Goal: Transaction & Acquisition: Purchase product/service

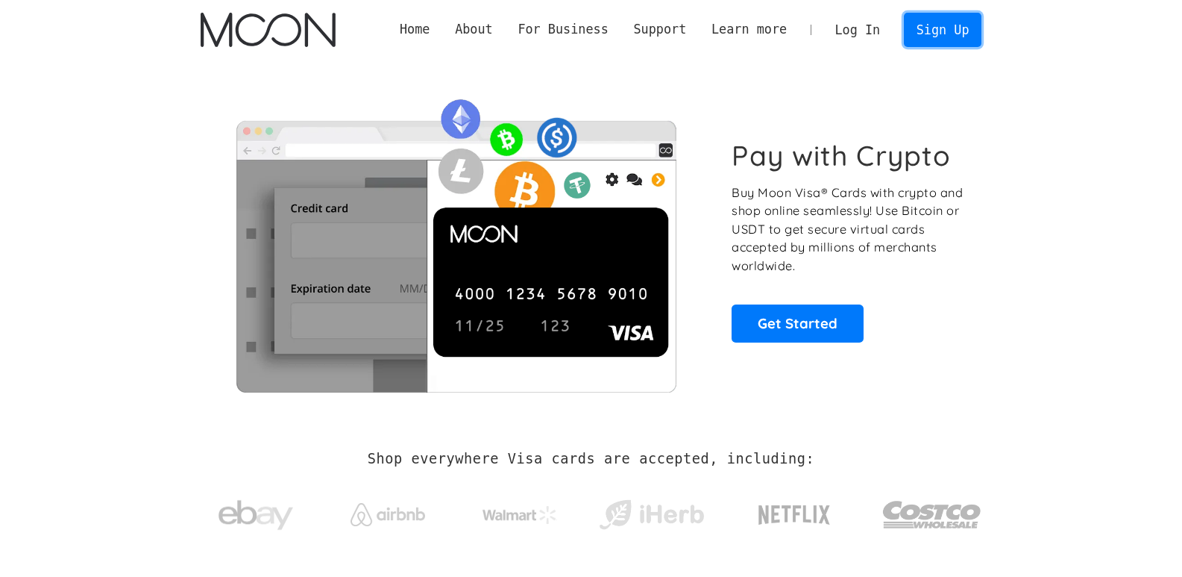
click at [940, 37] on link "Sign Up" at bounding box center [943, 30] width 78 height 34
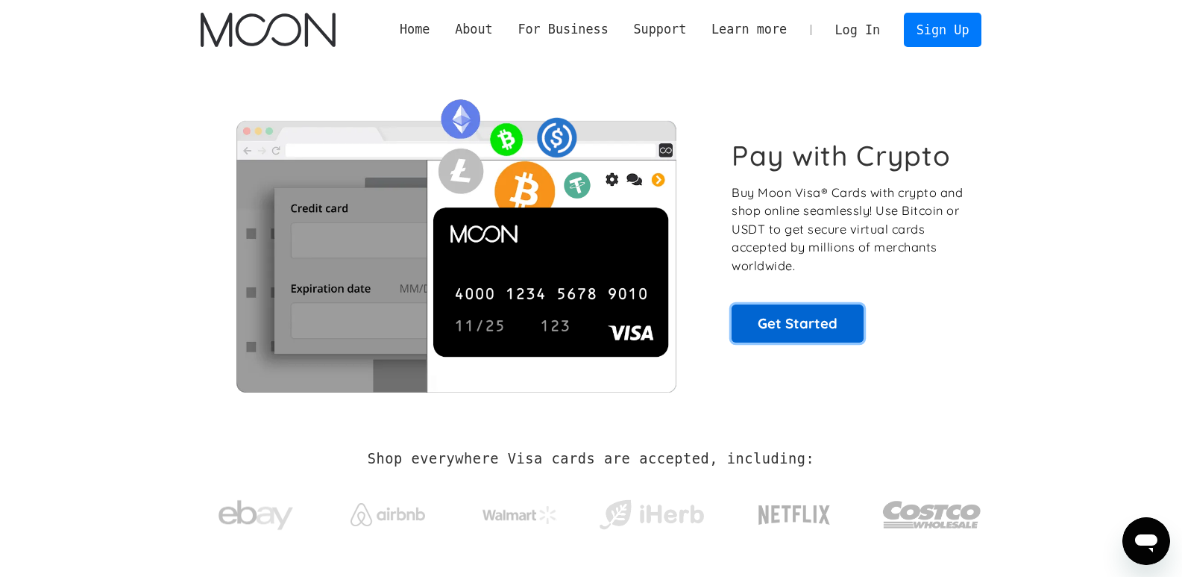
click at [819, 323] on link "Get Started" at bounding box center [798, 322] width 132 height 37
click at [812, 327] on link "Get Started" at bounding box center [798, 322] width 132 height 37
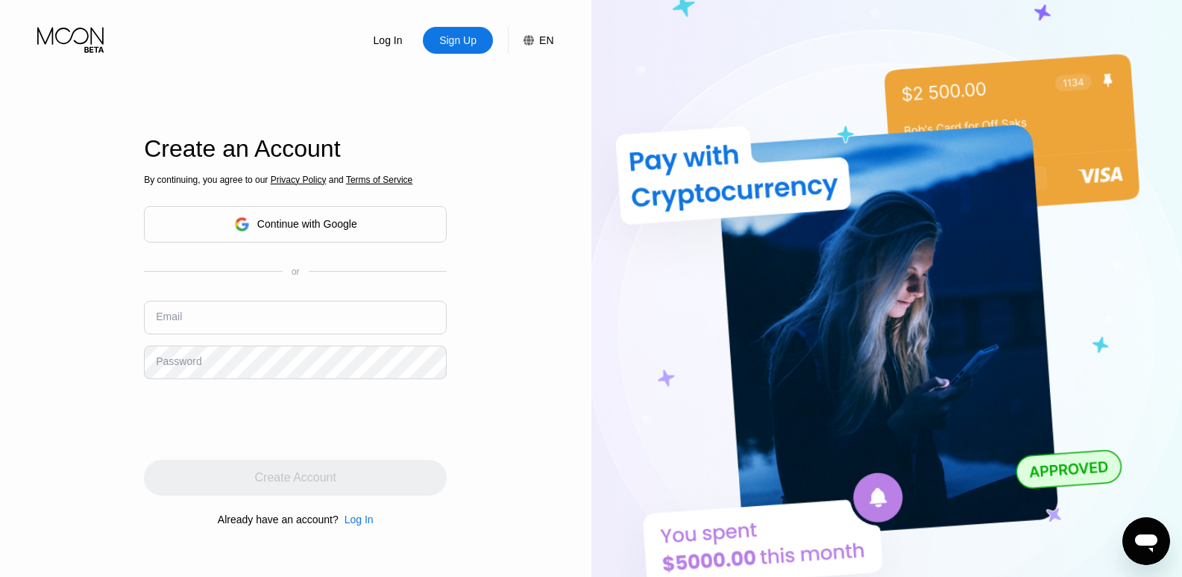
click at [355, 548] on div "Create an Account By continuing, you agree to our Privacy Policy and Terms of S…" at bounding box center [295, 332] width 303 height 634
click at [310, 225] on div "Continue with Google" at bounding box center [307, 224] width 100 height 12
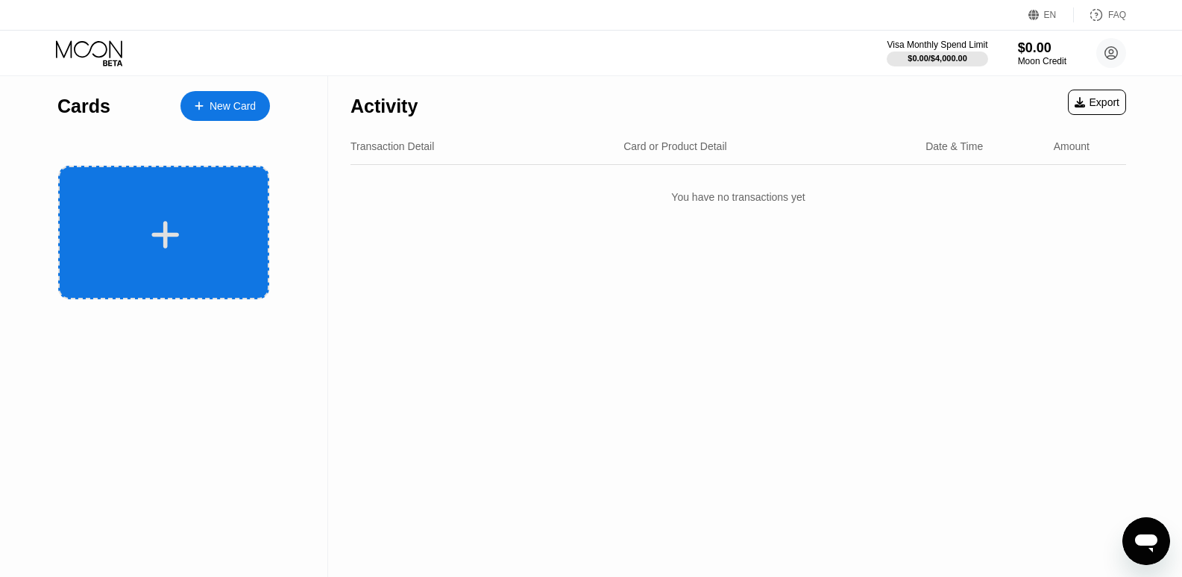
click at [226, 213] on div at bounding box center [163, 233] width 211 height 134
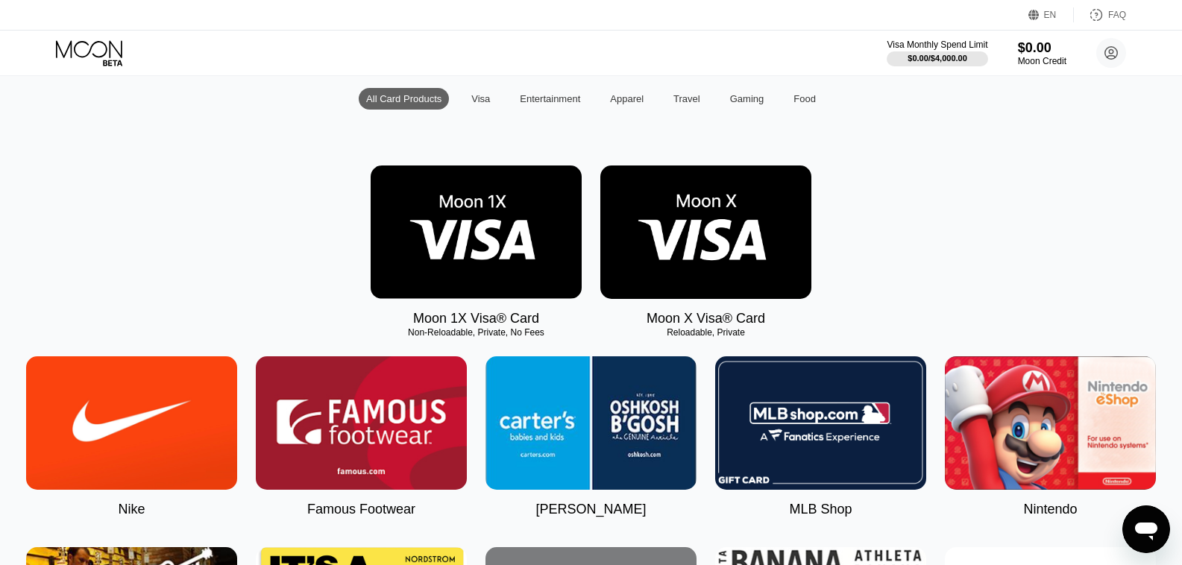
scroll to position [128, 0]
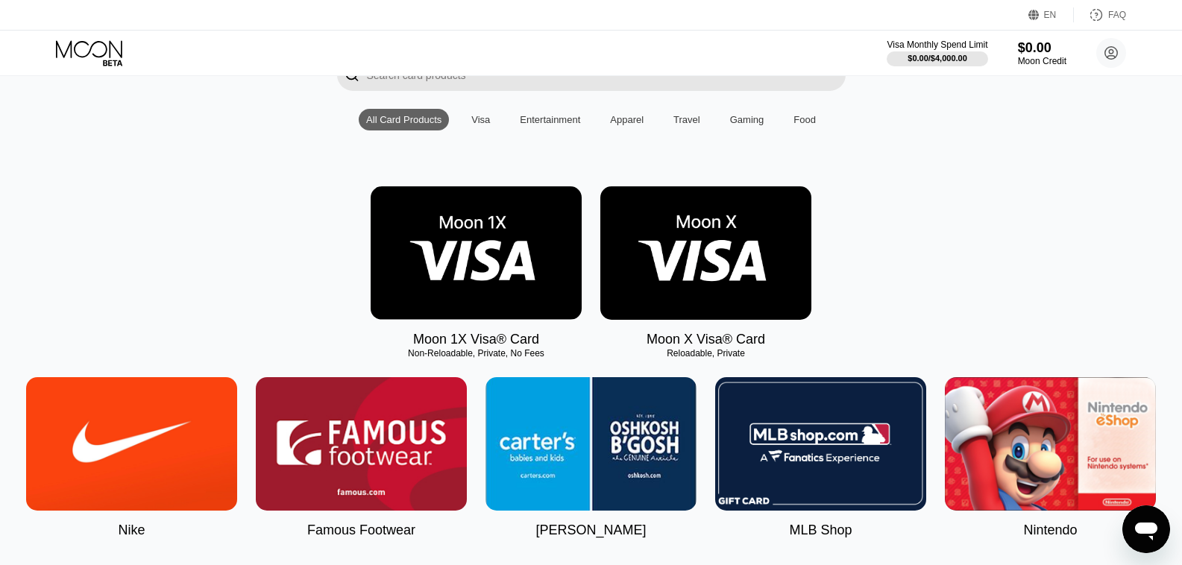
click at [675, 235] on img at bounding box center [705, 253] width 211 height 134
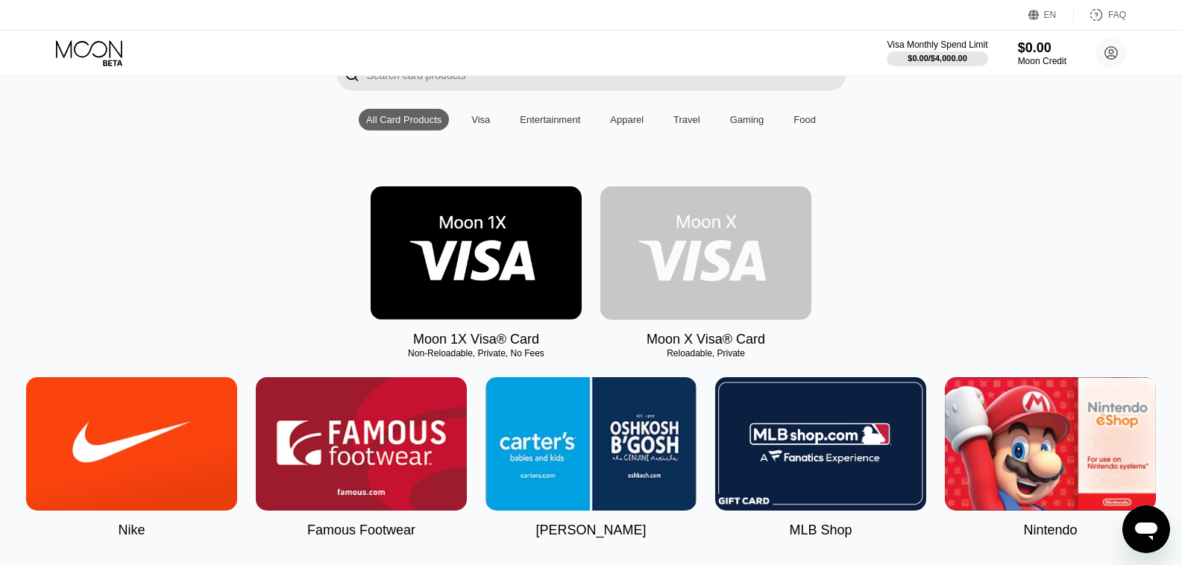
click at [730, 266] on img at bounding box center [705, 253] width 211 height 134
click at [677, 309] on img at bounding box center [705, 253] width 211 height 134
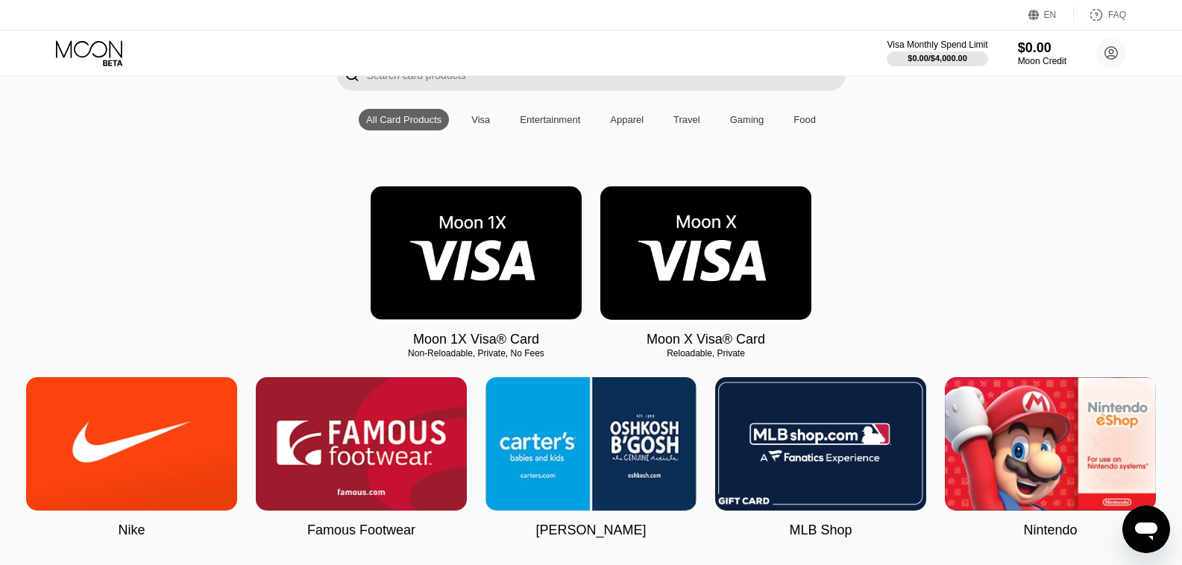
click at [677, 309] on img at bounding box center [705, 253] width 211 height 134
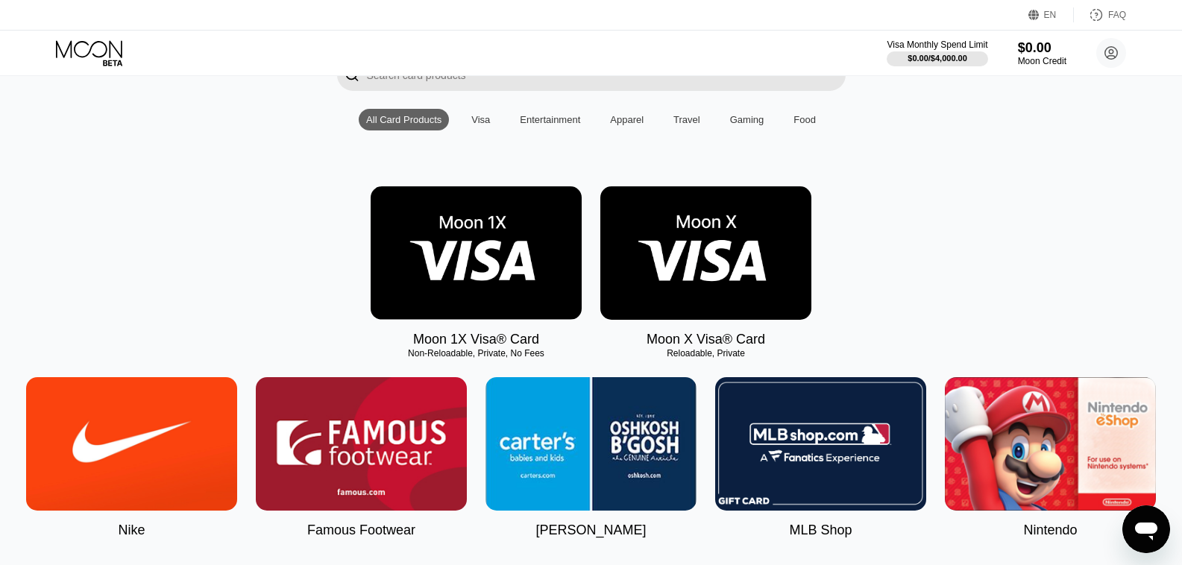
click at [677, 309] on img at bounding box center [705, 253] width 211 height 134
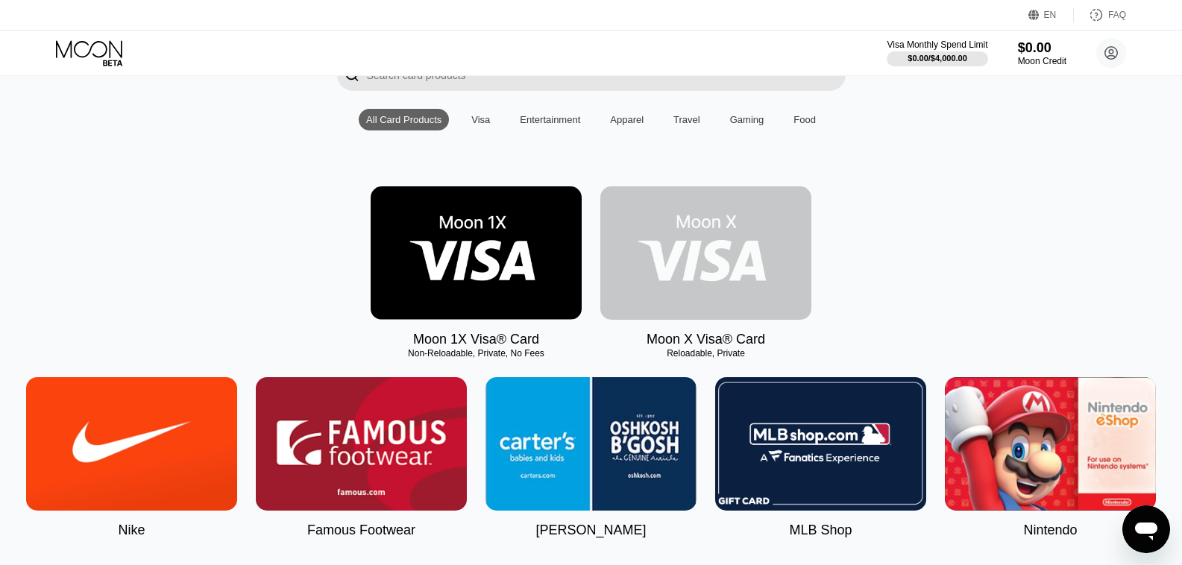
click at [689, 212] on img at bounding box center [705, 253] width 211 height 134
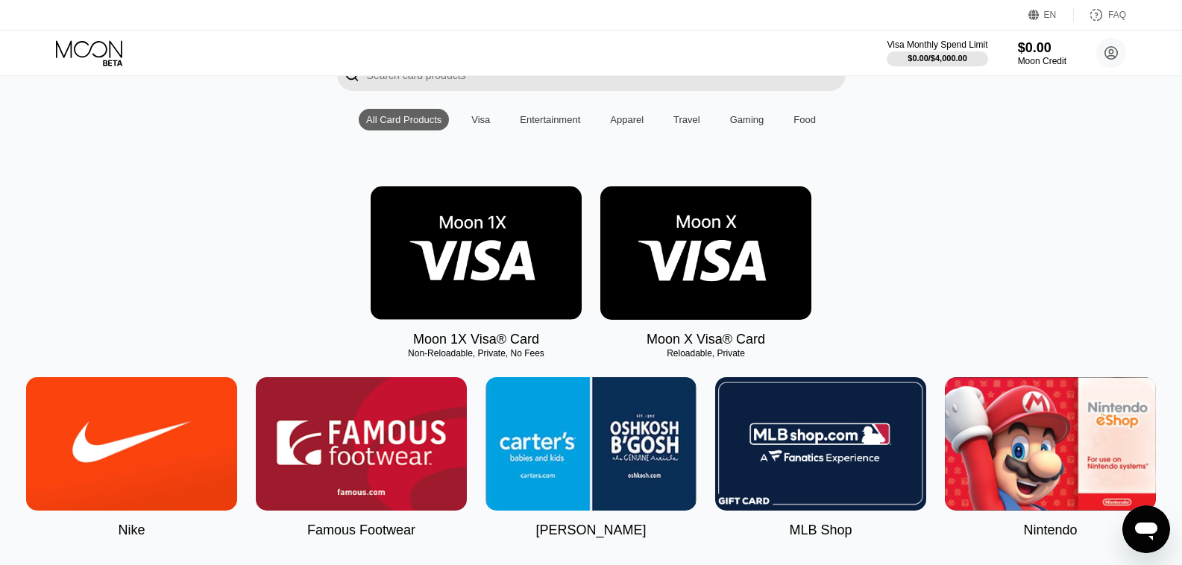
click at [689, 212] on img at bounding box center [705, 253] width 211 height 134
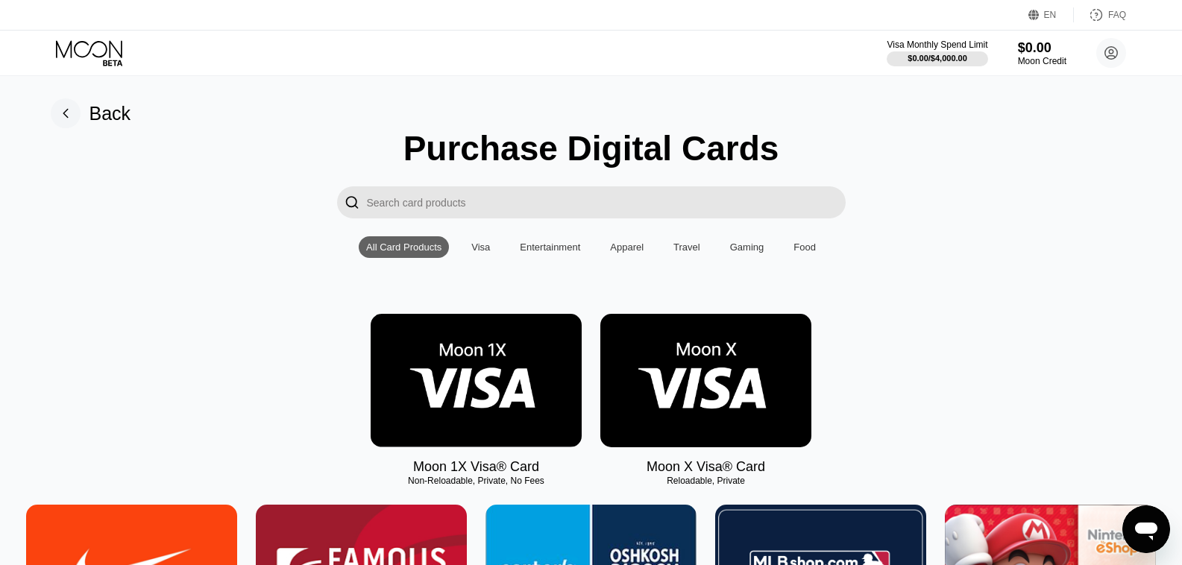
click at [693, 407] on img at bounding box center [705, 381] width 211 height 134
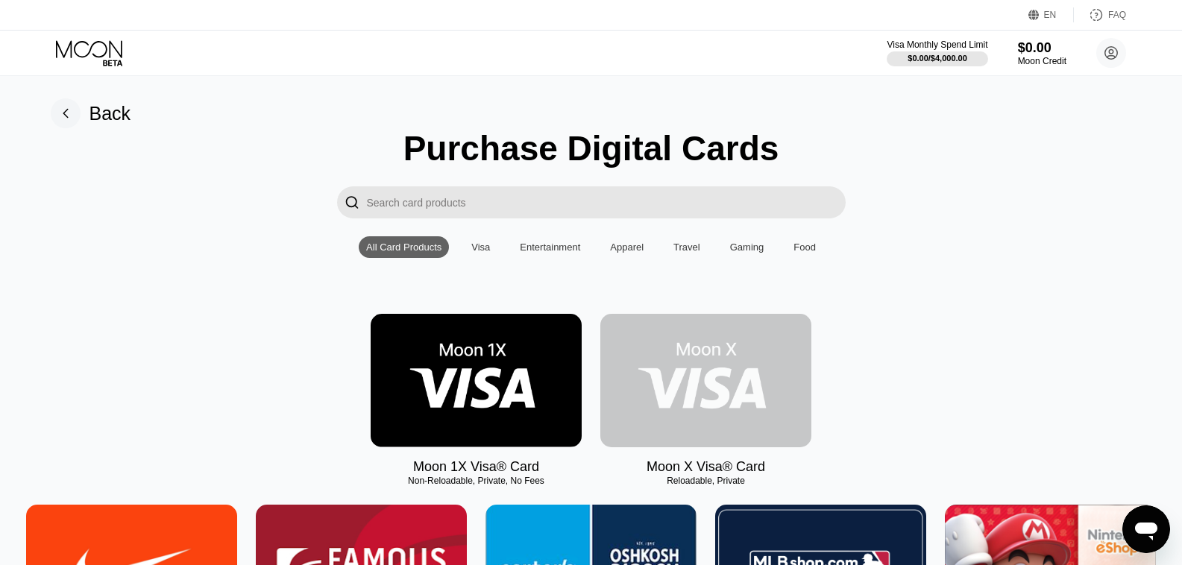
click at [693, 407] on img at bounding box center [705, 381] width 211 height 134
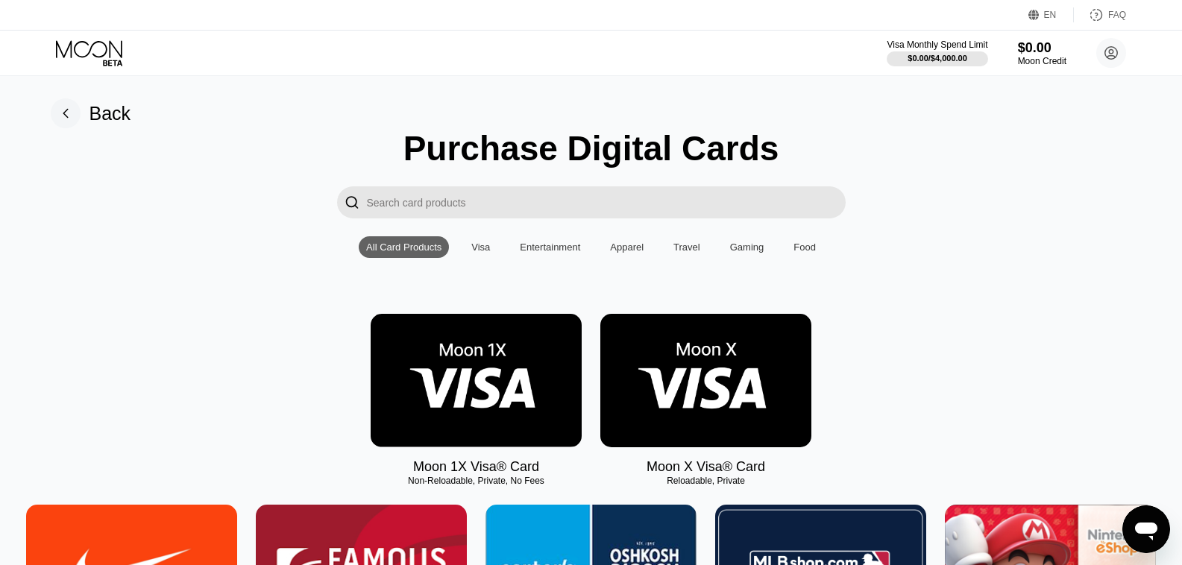
click at [687, 475] on div "Moon X Visa® Card" at bounding box center [706, 467] width 119 height 16
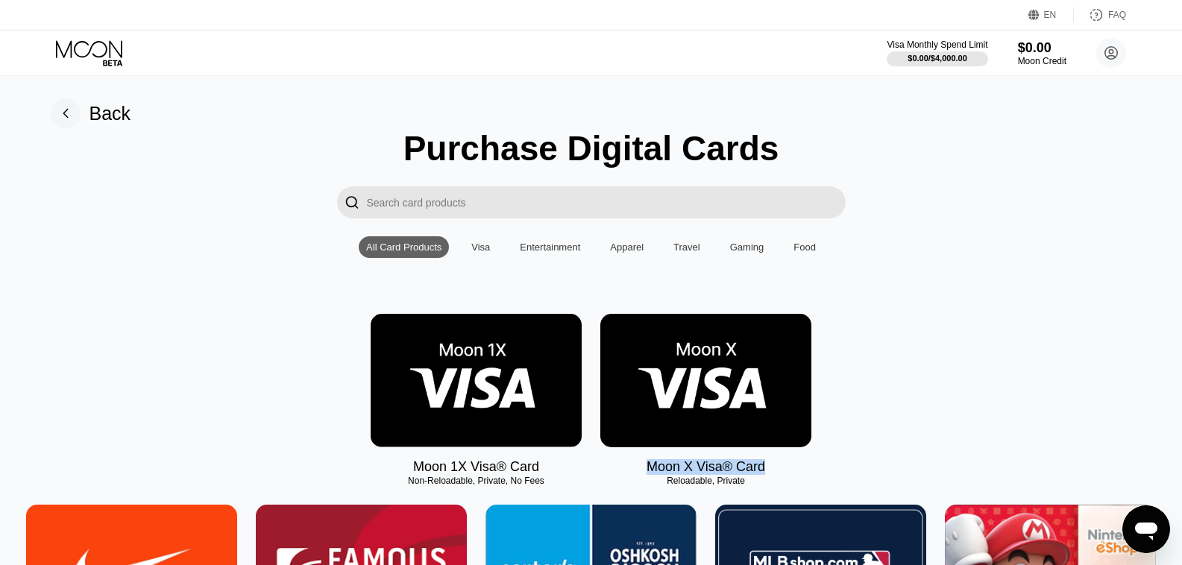
click at [684, 413] on img at bounding box center [705, 381] width 211 height 134
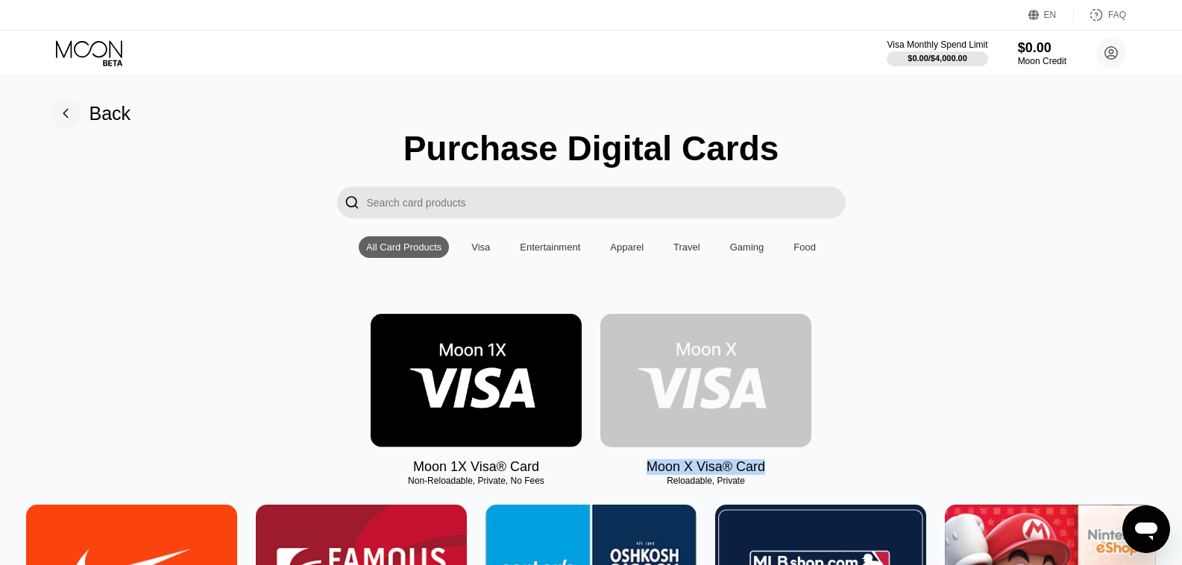
click at [684, 413] on img at bounding box center [705, 381] width 211 height 134
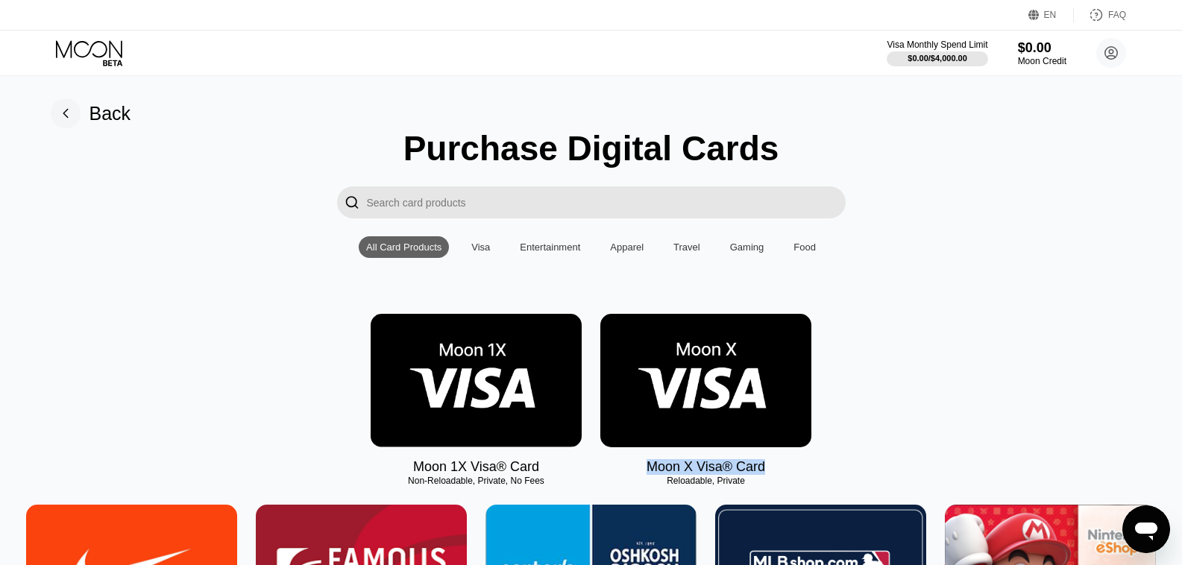
click at [684, 413] on img at bounding box center [705, 381] width 211 height 134
click at [648, 475] on div "Moon X Visa® Card" at bounding box center [706, 467] width 119 height 16
click at [702, 486] on div "Reloadable, Private" at bounding box center [705, 481] width 211 height 10
click at [480, 253] on div "Visa" at bounding box center [480, 247] width 19 height 11
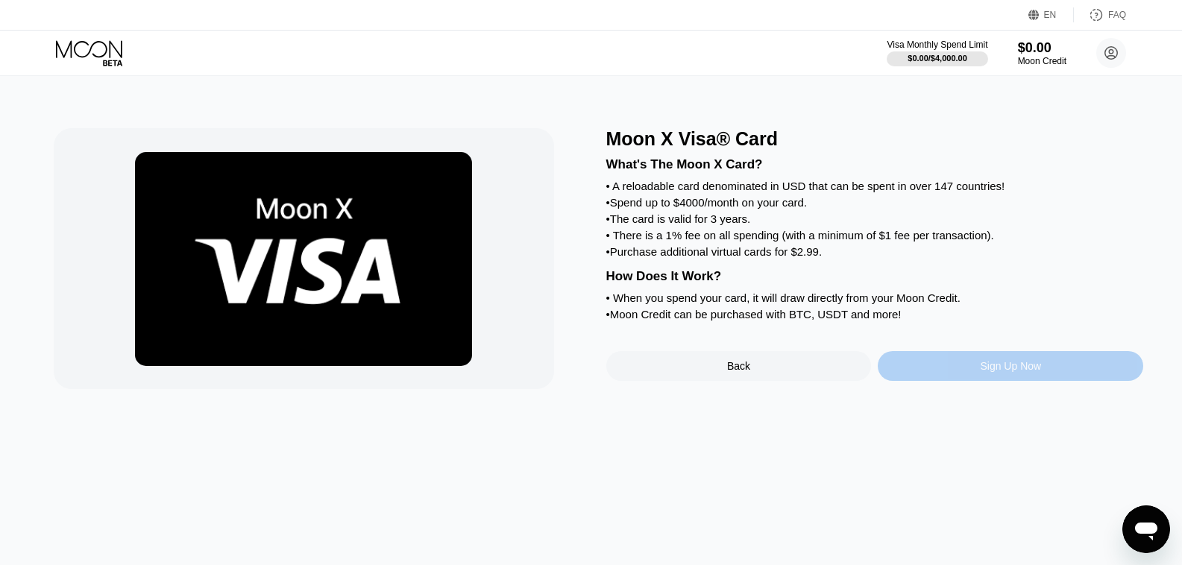
click at [937, 381] on div "Sign Up Now" at bounding box center [1011, 366] width 266 height 30
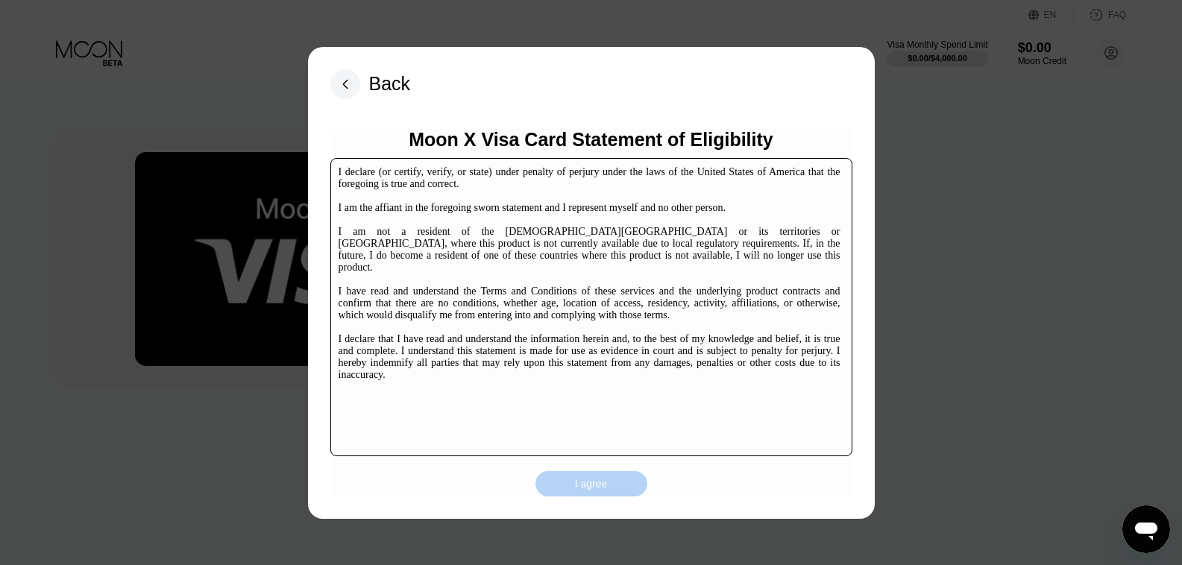
click at [613, 486] on div "I agree" at bounding box center [592, 483] width 112 height 25
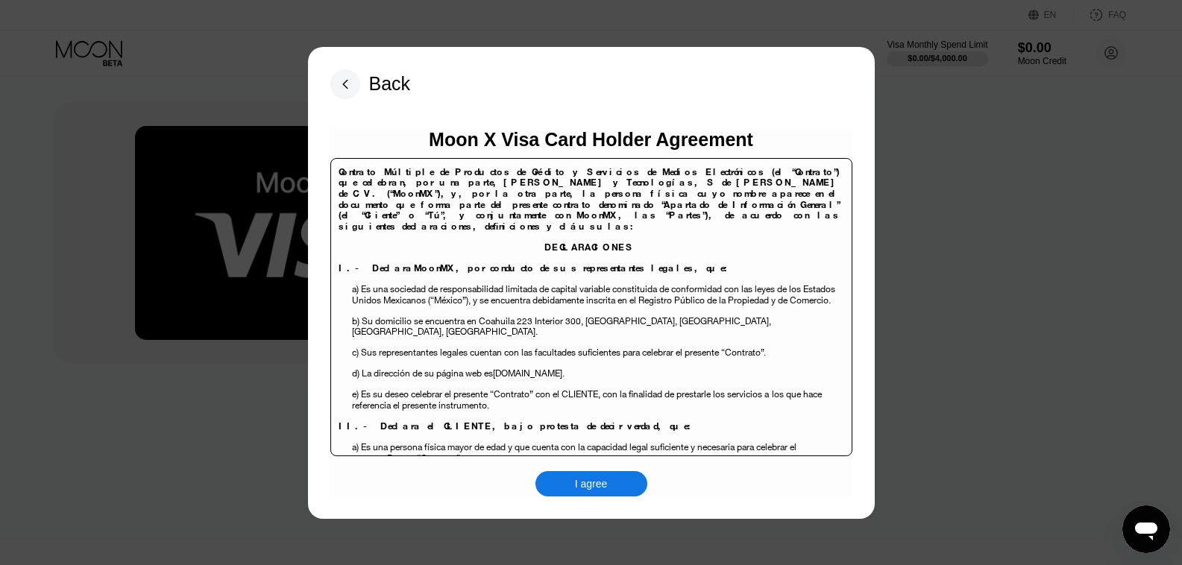
scroll to position [27, 0]
click at [571, 489] on div "I agree" at bounding box center [592, 483] width 112 height 25
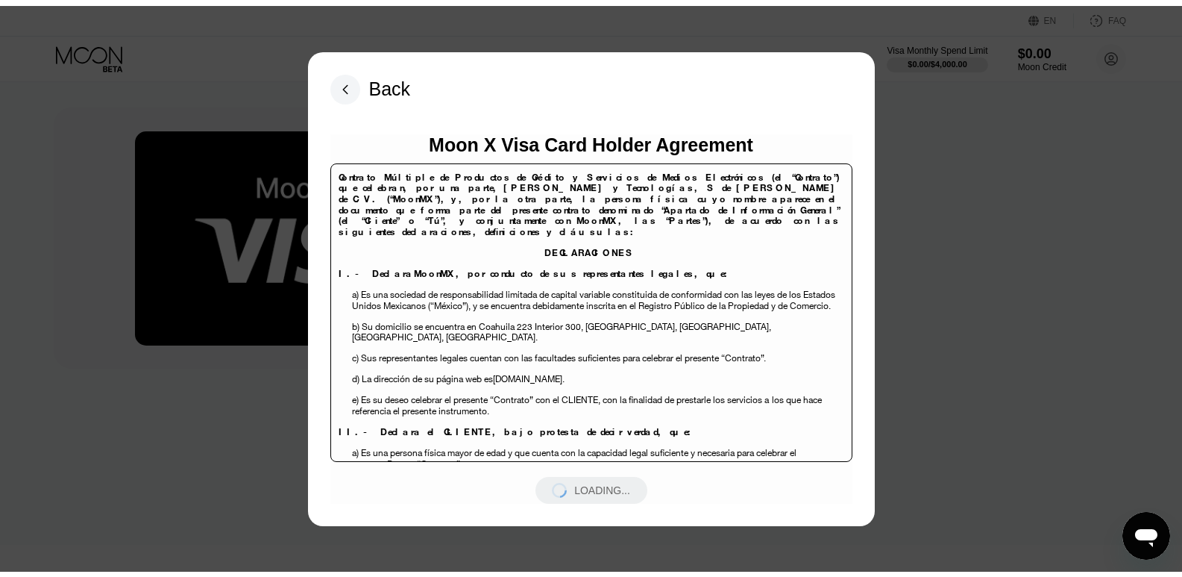
scroll to position [0, 0]
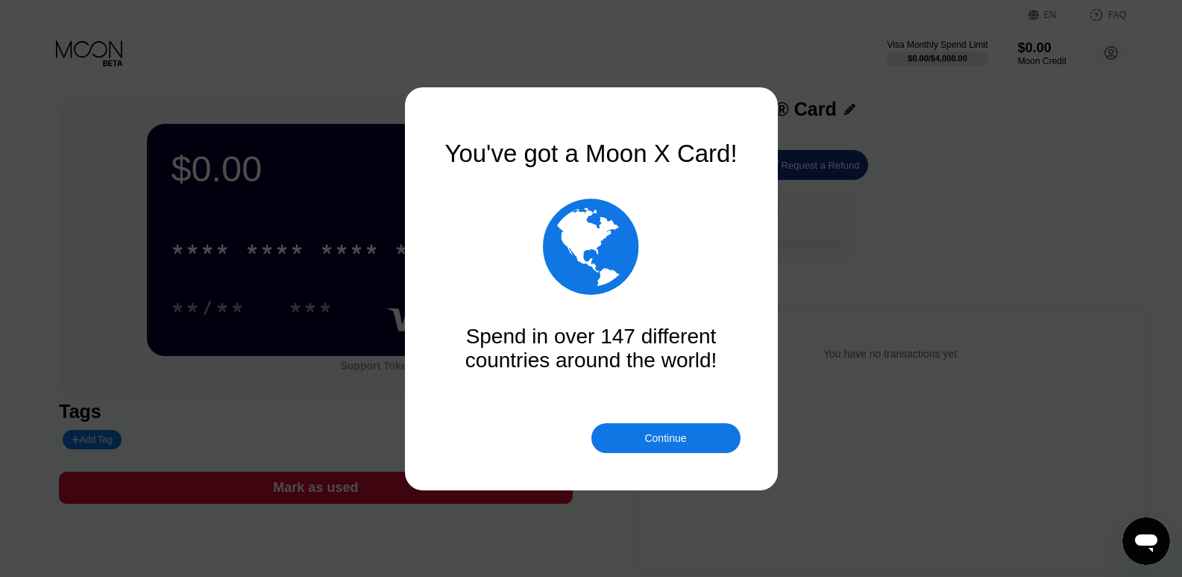
click at [678, 447] on div "Continue" at bounding box center [665, 438] width 149 height 30
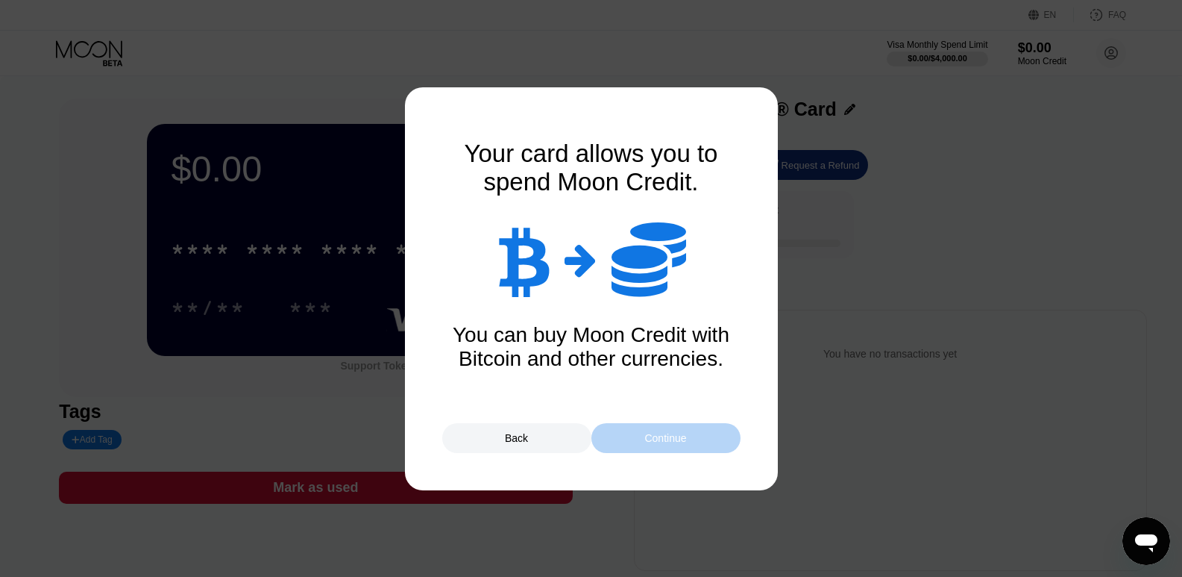
click at [678, 447] on div "Continue" at bounding box center [665, 438] width 149 height 30
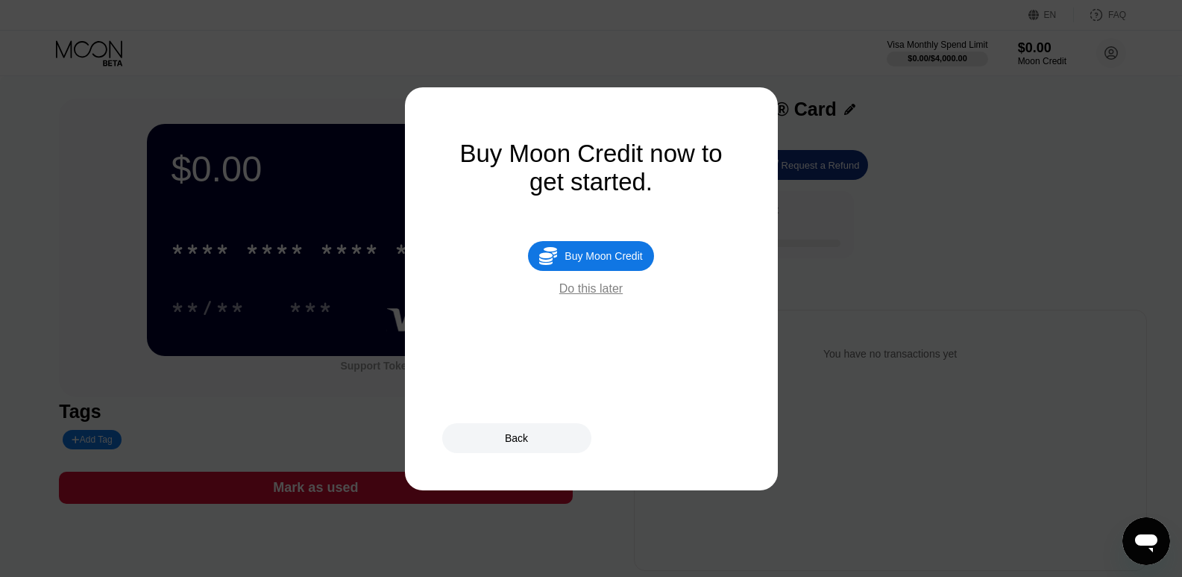
click at [589, 295] on div "Do this later" at bounding box center [590, 288] width 63 height 13
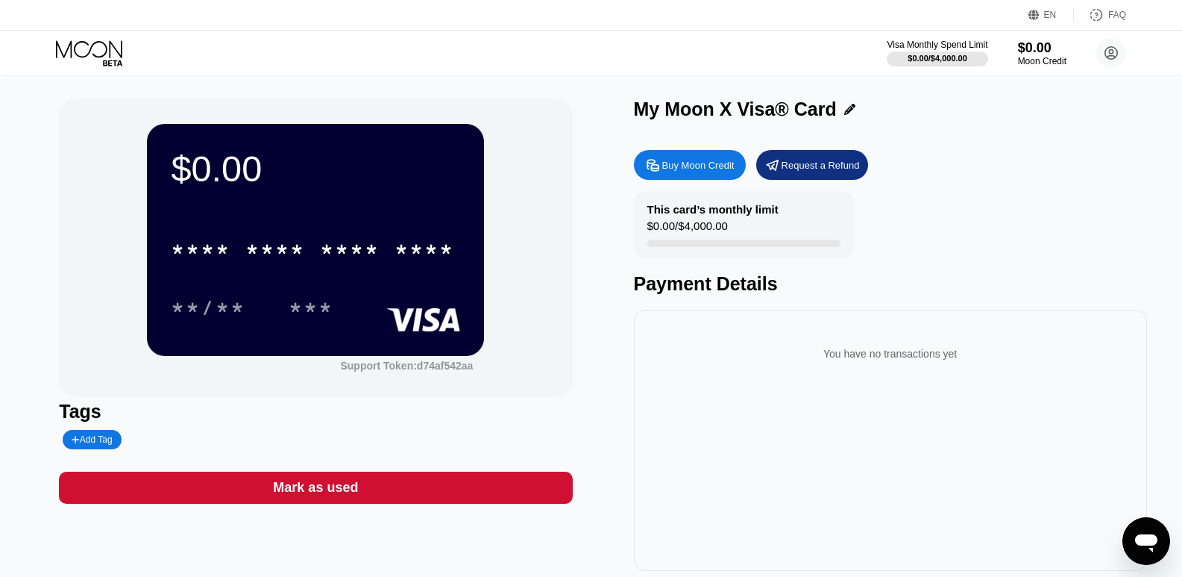
click at [558, 291] on div "$0.00 * * * * * * * * * * * * **** **/** *** Support Token: d74af542aa" at bounding box center [315, 247] width 513 height 298
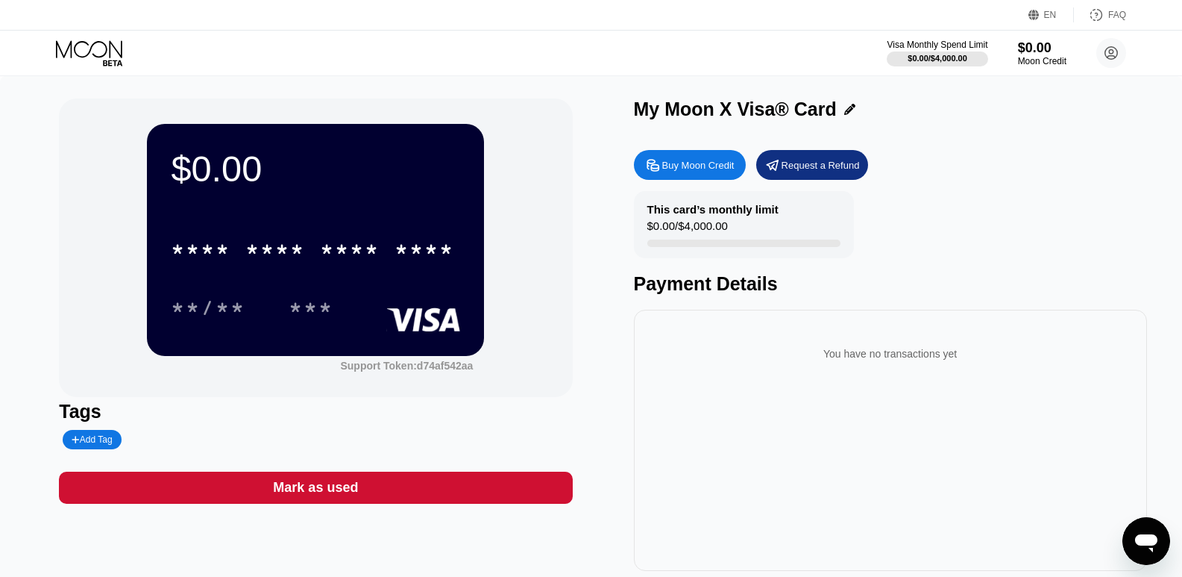
click at [558, 290] on div "$0.00 * * * * * * * * * * * * **** **/** *** Support Token: d74af542aa" at bounding box center [315, 247] width 513 height 298
click at [705, 172] on div "Buy Moon Credit" at bounding box center [698, 165] width 72 height 13
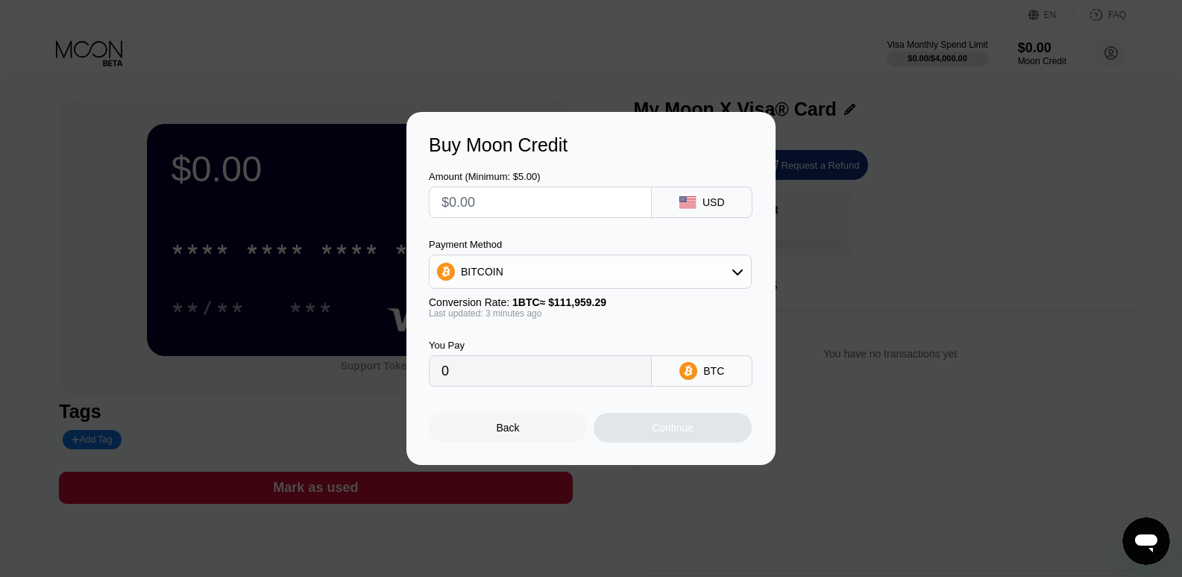
click at [583, 273] on div "BITCOIN" at bounding box center [590, 272] width 321 height 30
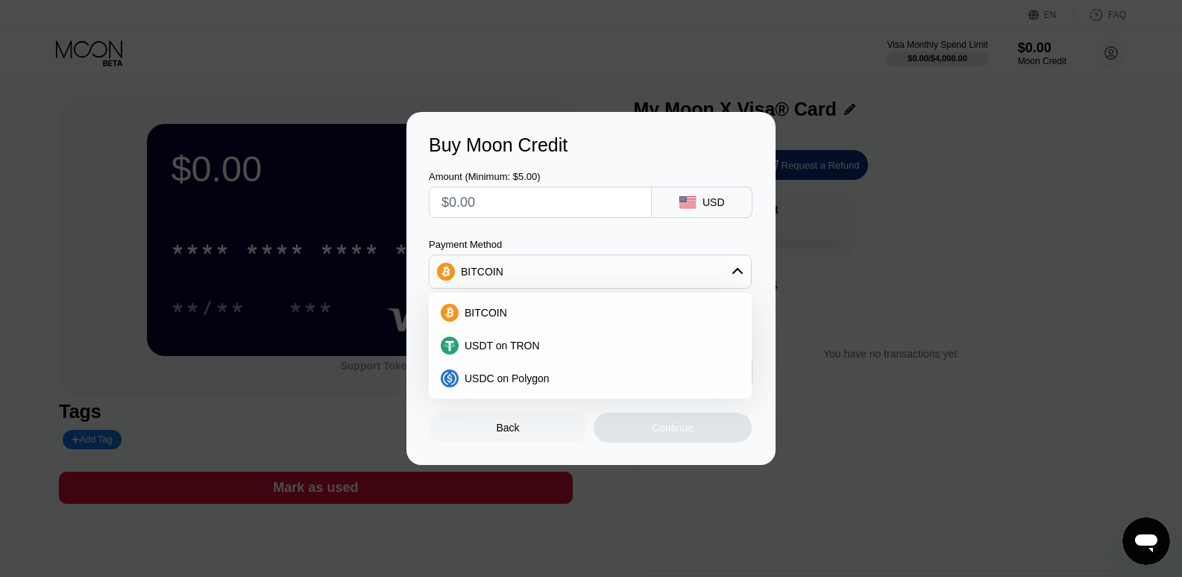
click at [539, 195] on input "text" at bounding box center [541, 202] width 198 height 30
type input "$0"
type input "$0.03"
type input "0.00000027"
click at [532, 260] on div "BITCOIN" at bounding box center [590, 272] width 321 height 30
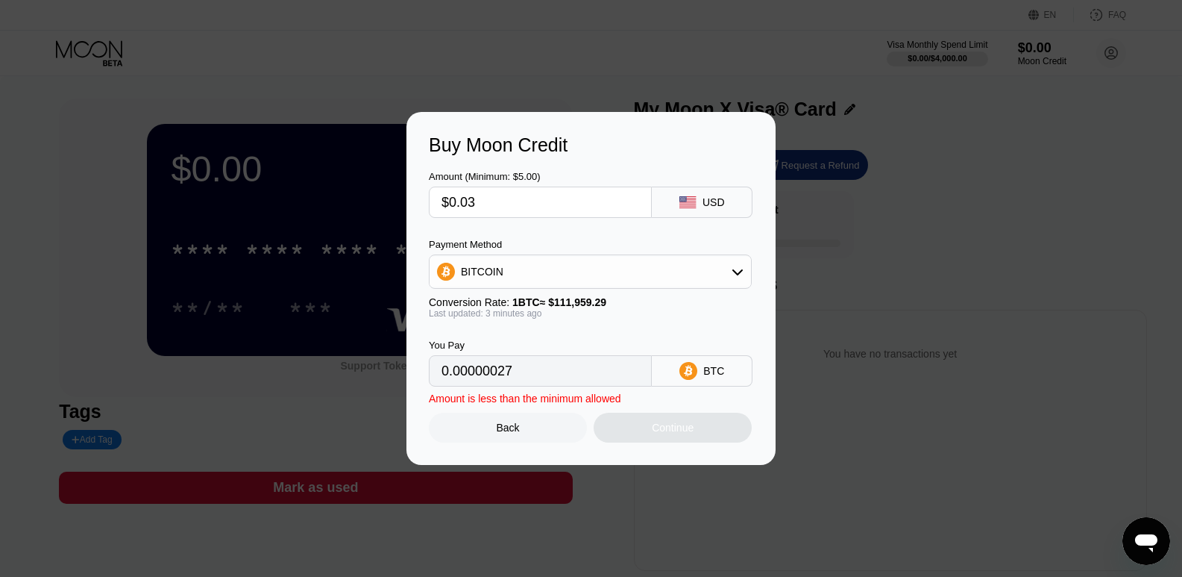
click at [535, 386] on input "0.00000027" at bounding box center [541, 371] width 198 height 30
click at [558, 342] on div "You Pay 0.00000027 BTC" at bounding box center [591, 352] width 324 height 68
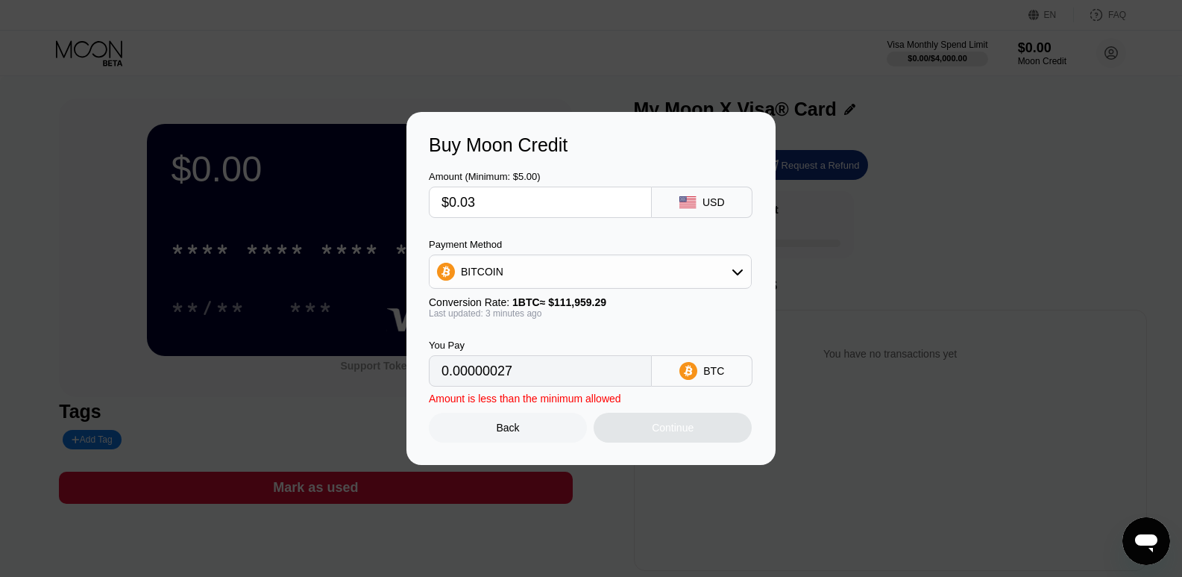
click at [574, 199] on input "$0.03" at bounding box center [541, 202] width 198 height 30
type input "$0.0"
type input "0"
type input "$0.01"
type input "0.00000009"
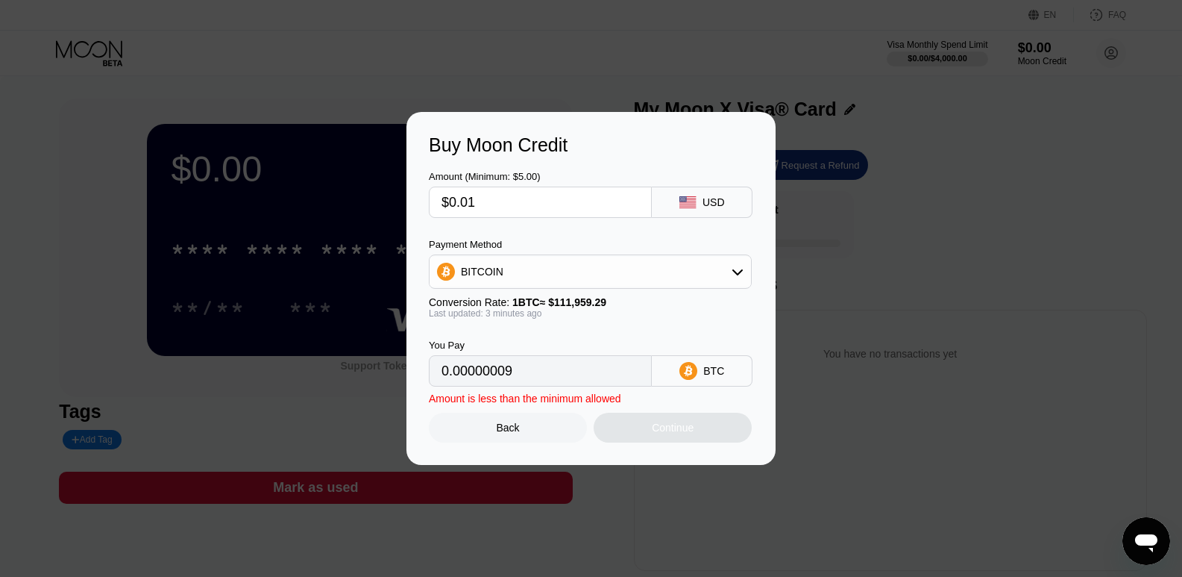
type input "$0.0"
type input "0"
type input "$0.02"
type input "0.00000018"
type input "$0.0"
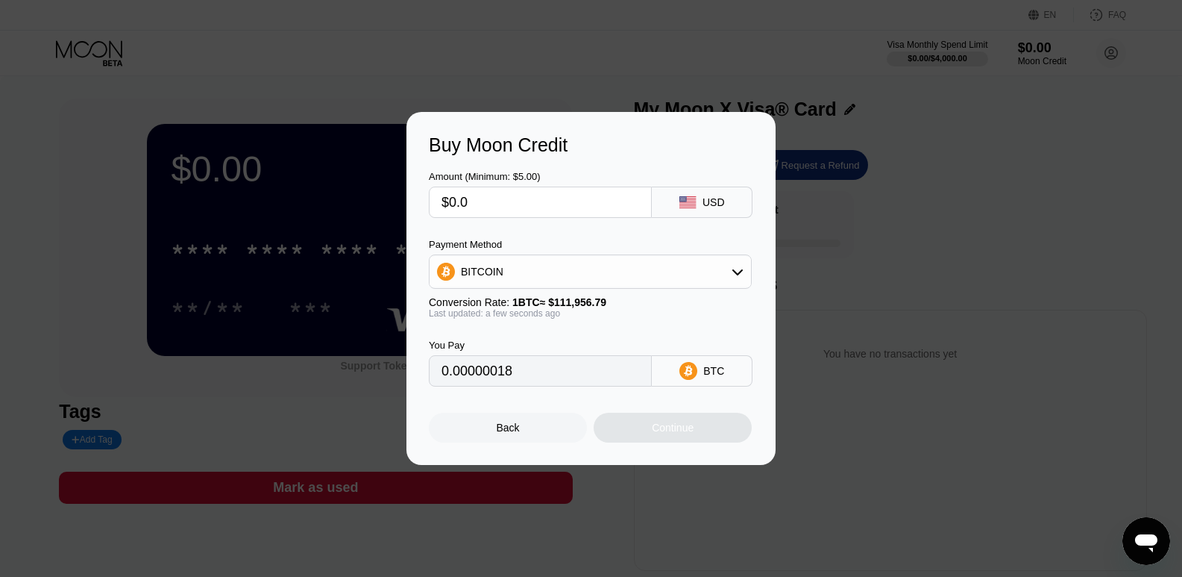
type input "0"
type input "$0"
type input "$1"
type input "0.00000894"
type input "0"
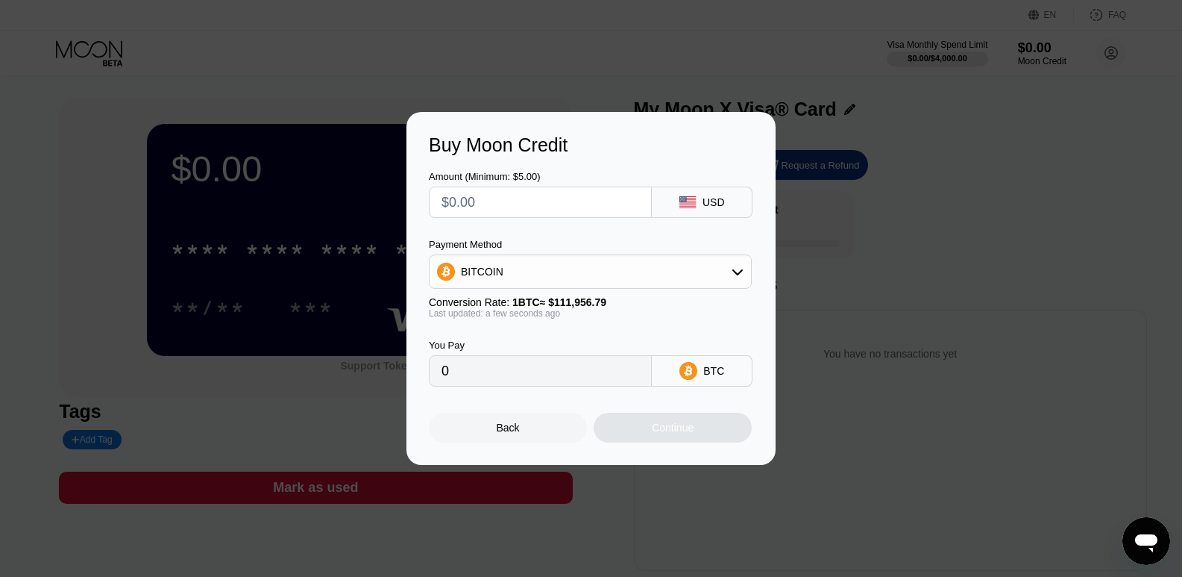
type input "$2"
type input "0.00001787"
type input "0"
type input "$3"
type input "0.00002680"
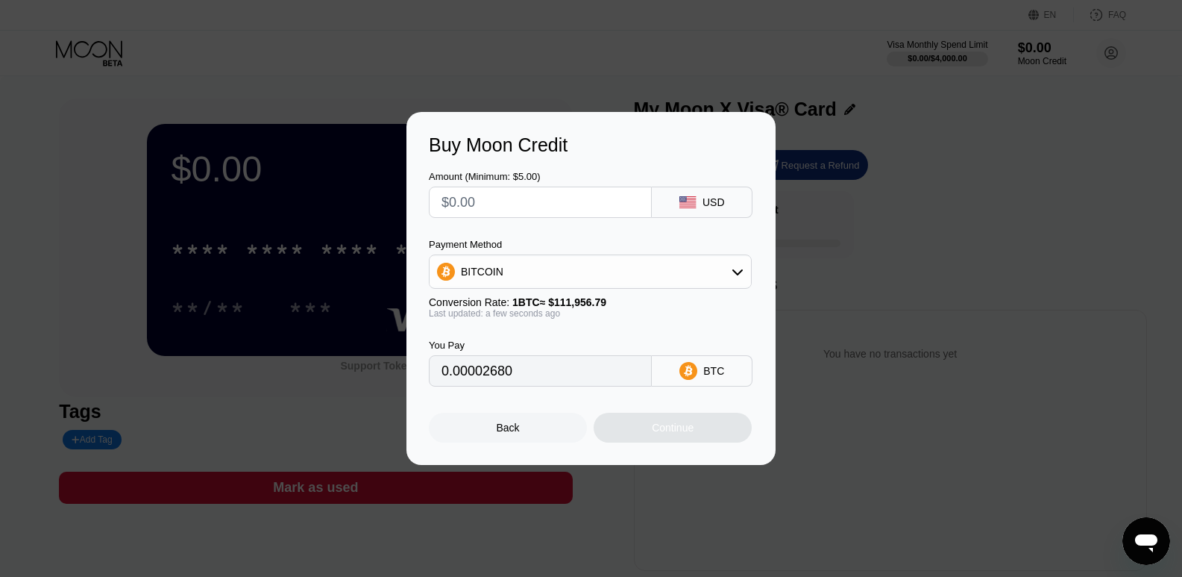
type input "0"
type input "$5"
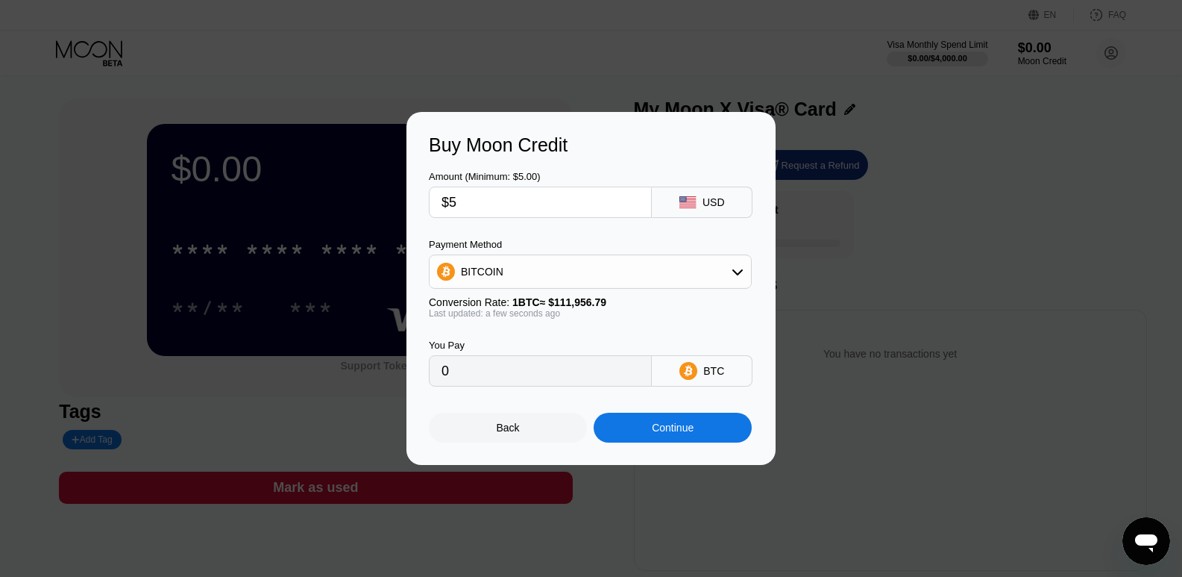
type input "0.00004467"
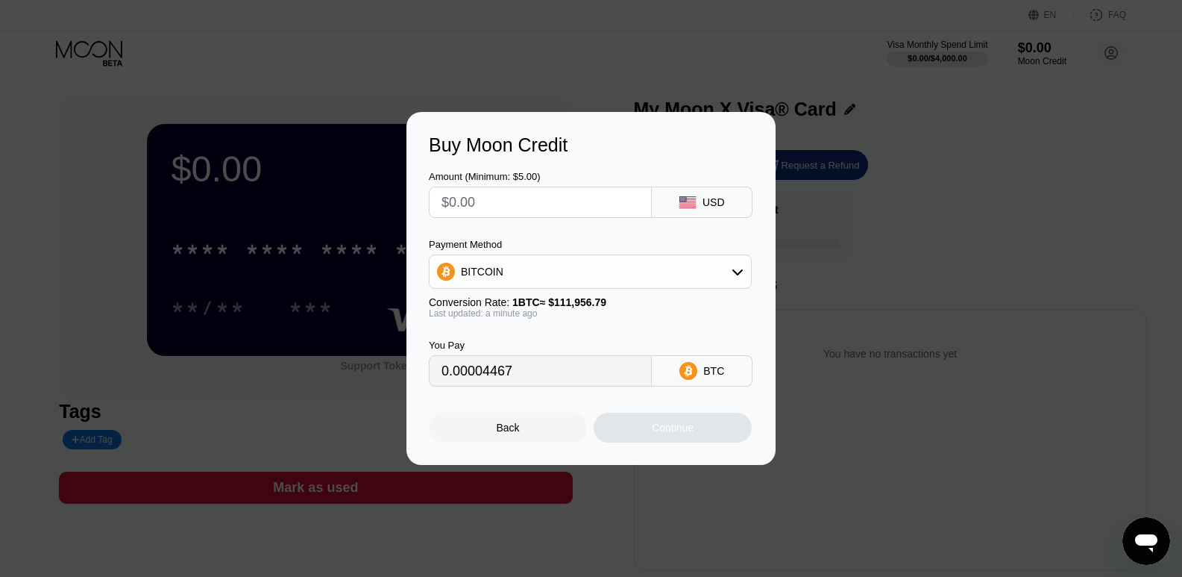
type input "0"
type input "$4"
type input "0.00003573"
type input "0"
click at [525, 429] on div "Back" at bounding box center [508, 427] width 158 height 30
